Goal: Information Seeking & Learning: Understand process/instructions

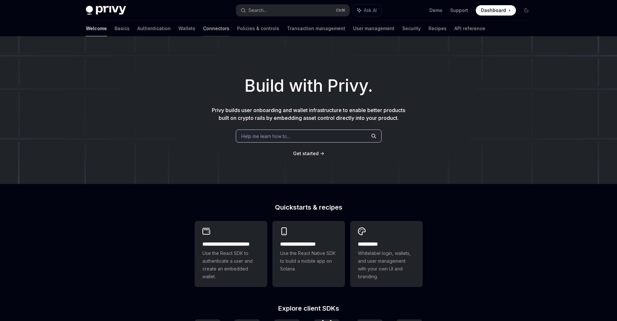
click at [203, 30] on link "Connectors" at bounding box center [216, 29] width 26 height 16
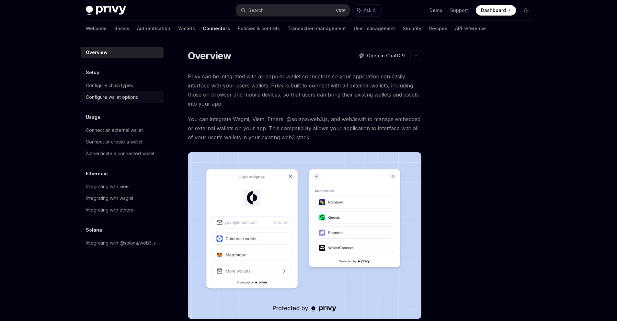
click at [120, 92] on link "Configure wallet options" at bounding box center [122, 97] width 83 height 12
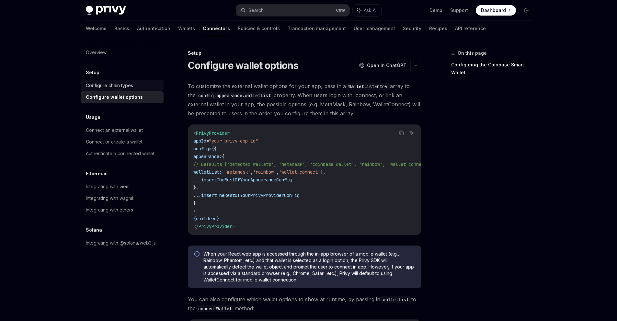
click at [94, 86] on div "Configure chain types" at bounding box center [109, 86] width 47 height 8
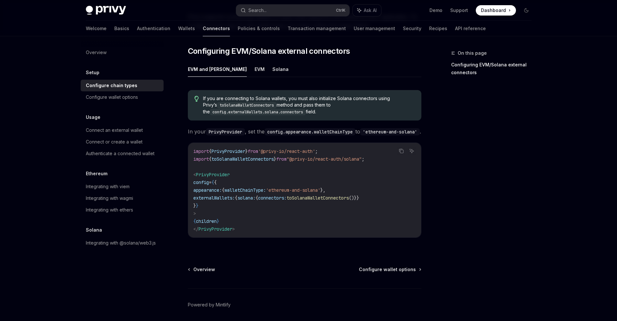
scroll to position [97, 0]
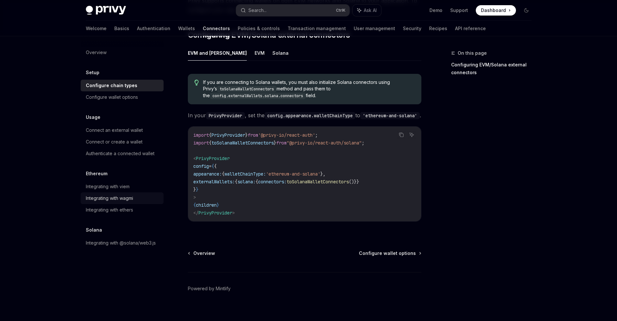
click at [117, 192] on link "Integrating with wagmi" at bounding box center [122, 198] width 83 height 12
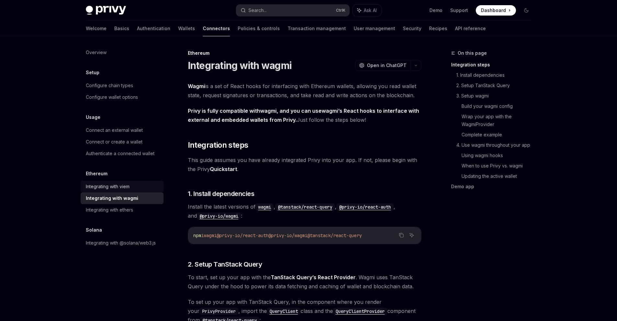
click at [114, 186] on div "Integrating with viem" at bounding box center [108, 187] width 44 height 8
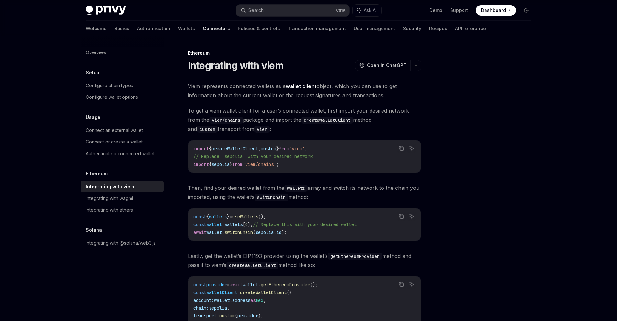
click at [112, 192] on link "Integrating with viem" at bounding box center [122, 187] width 83 height 12
click at [112, 195] on div "Integrating with wagmi" at bounding box center [109, 198] width 47 height 8
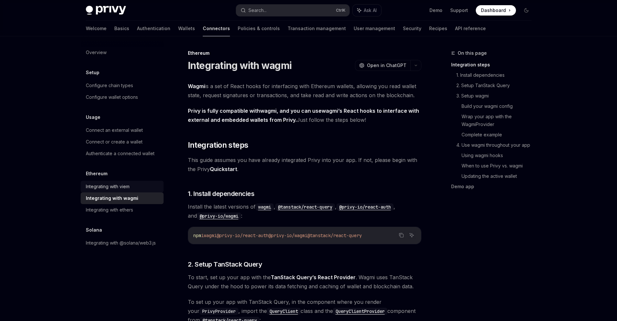
click at [112, 188] on div "Integrating with viem" at bounding box center [108, 187] width 44 height 8
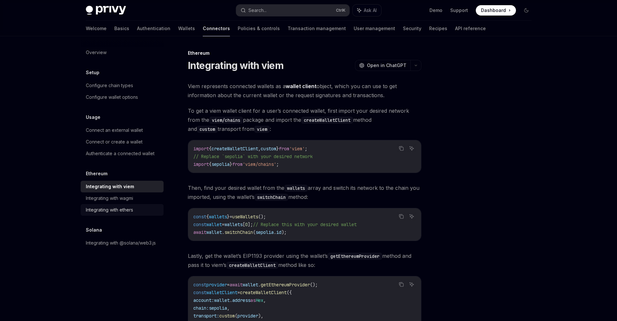
click at [106, 204] on link "Integrating with ethers" at bounding box center [122, 210] width 83 height 12
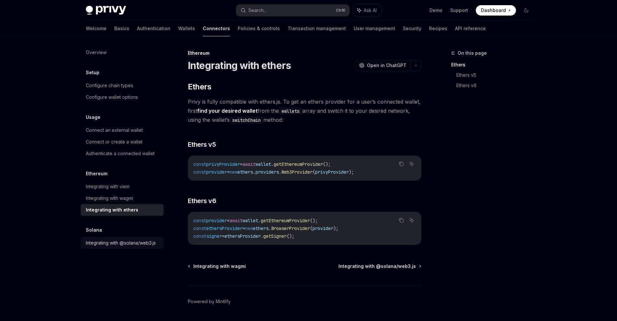
click at [117, 244] on div "Integrating with @solana/web3.js" at bounding box center [121, 243] width 70 height 8
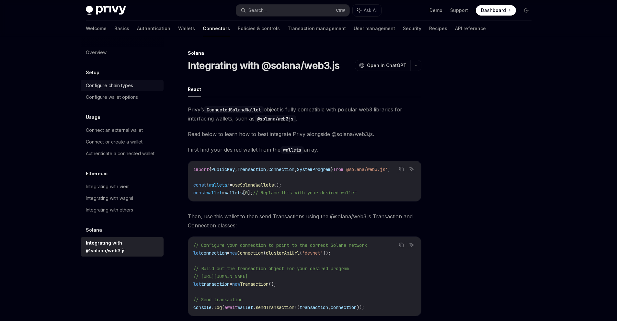
click at [115, 86] on div "Configure chain types" at bounding box center [109, 86] width 47 height 8
type textarea "*"
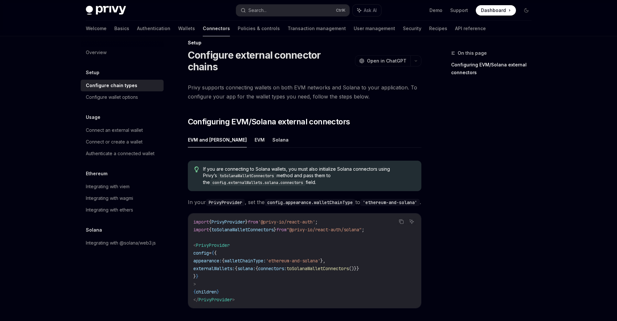
scroll to position [102, 0]
